Goal: Information Seeking & Learning: Understand process/instructions

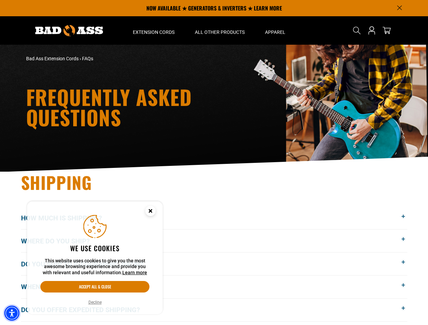
click at [12, 313] on img "Accessibility Menu" at bounding box center [11, 313] width 15 height 15
